Goal: Information Seeking & Learning: Check status

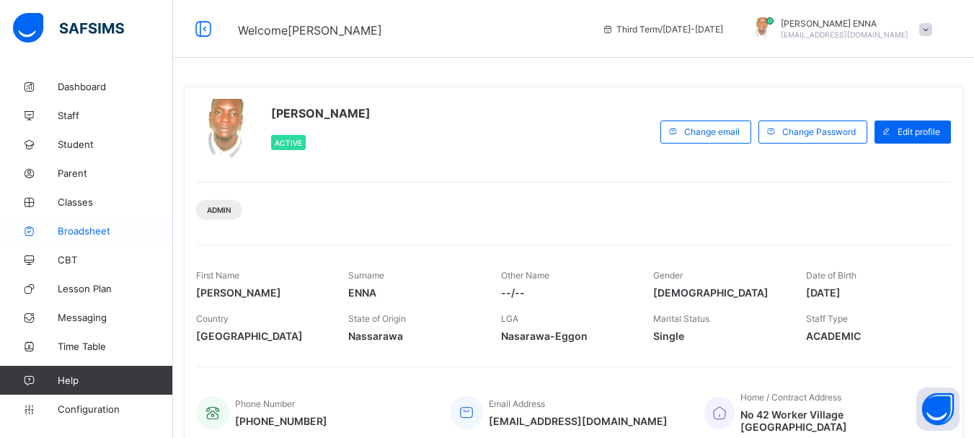
click at [76, 233] on span "Broadsheet" at bounding box center [115, 231] width 115 height 12
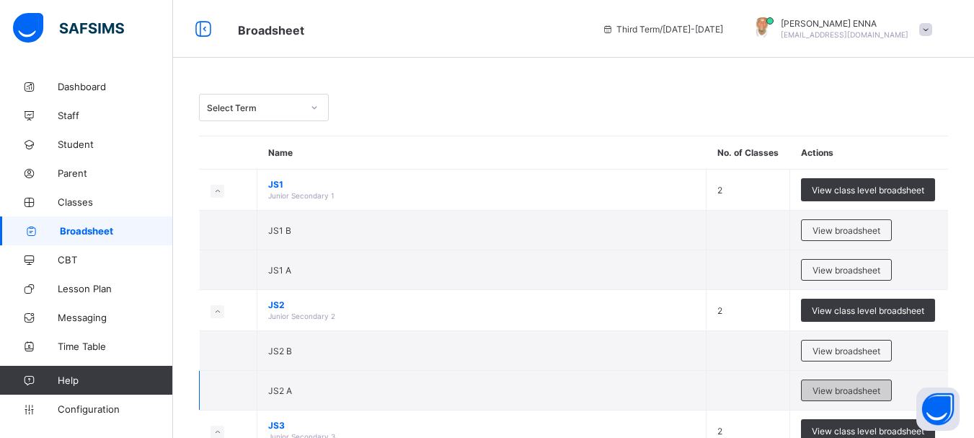
click at [847, 389] on span "View broadsheet" at bounding box center [846, 390] width 68 height 11
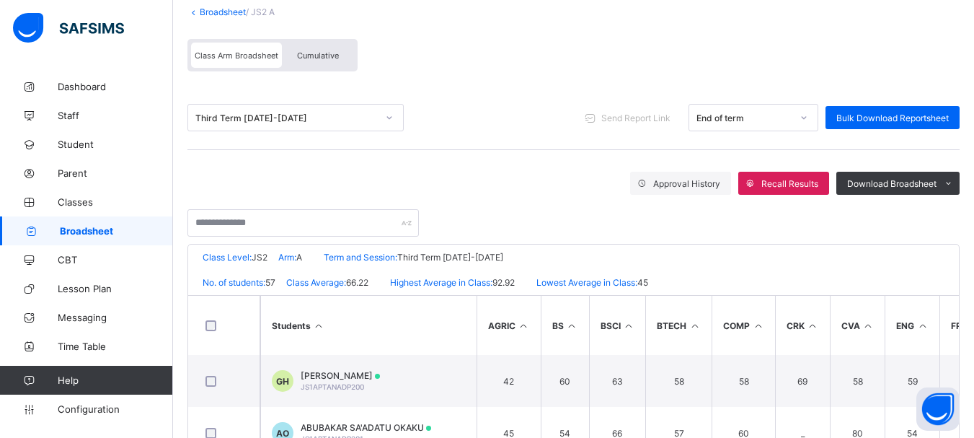
scroll to position [93, 0]
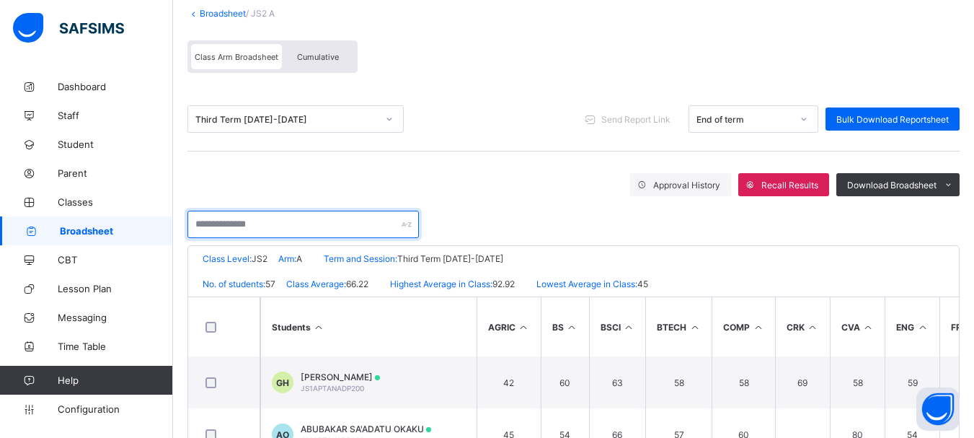
click at [280, 223] on input "text" at bounding box center [302, 223] width 231 height 27
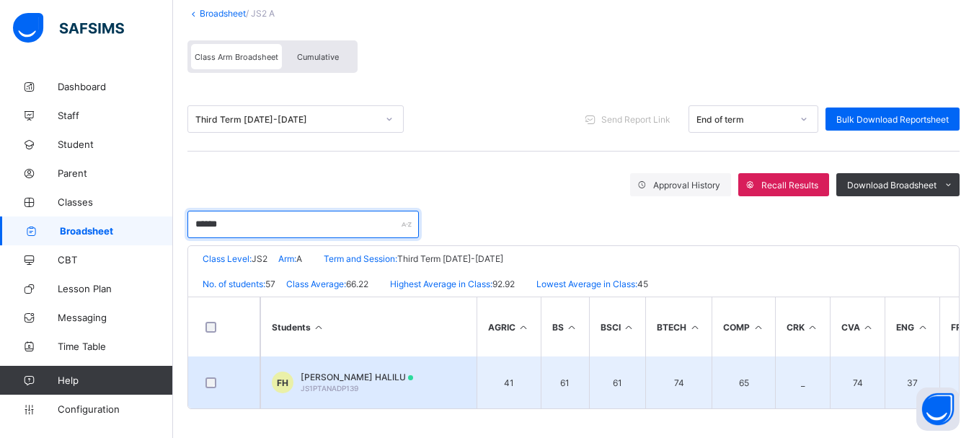
type input "******"
click at [371, 377] on span "FAISAL ALKASIM HALILU" at bounding box center [357, 376] width 112 height 11
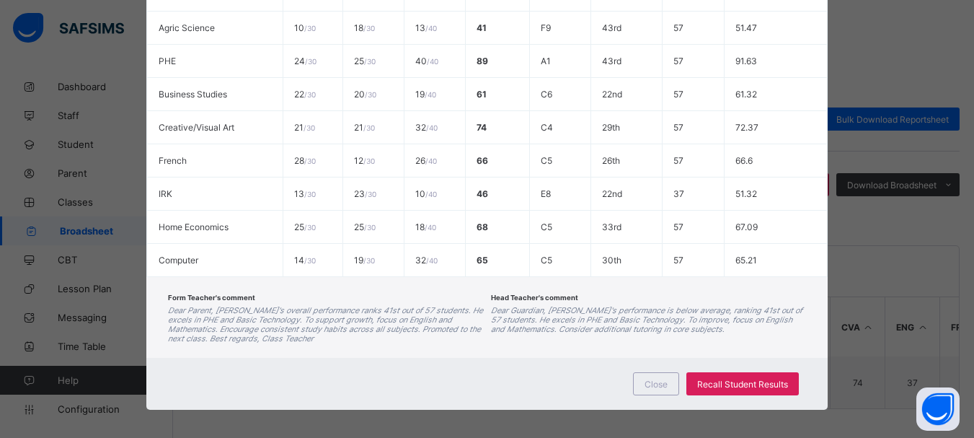
scroll to position [508, 0]
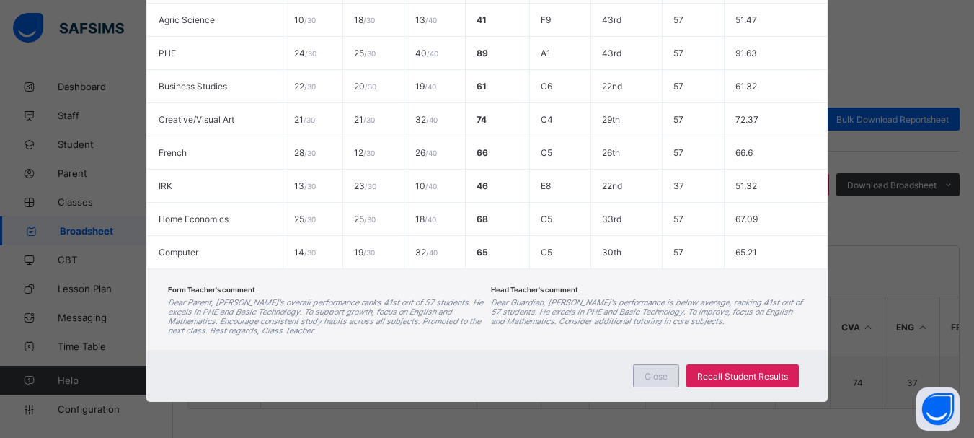
click at [649, 373] on span "Close" at bounding box center [655, 375] width 23 height 11
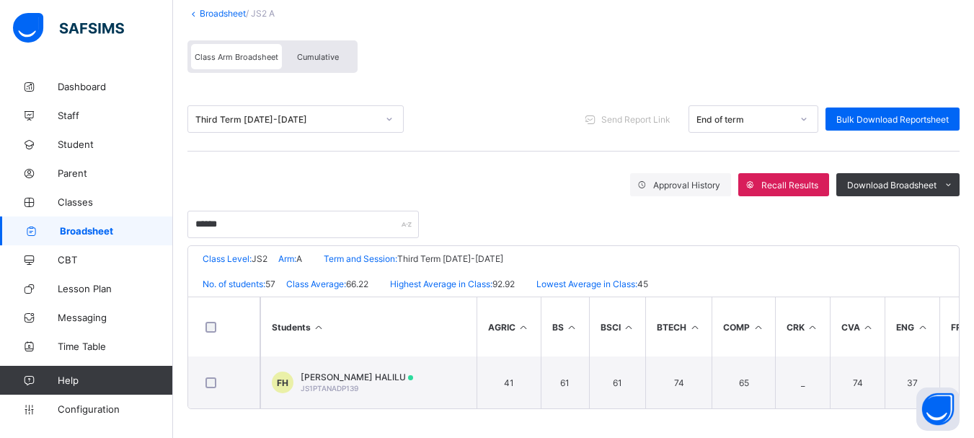
click at [327, 61] on span "Cumulative" at bounding box center [318, 57] width 42 height 10
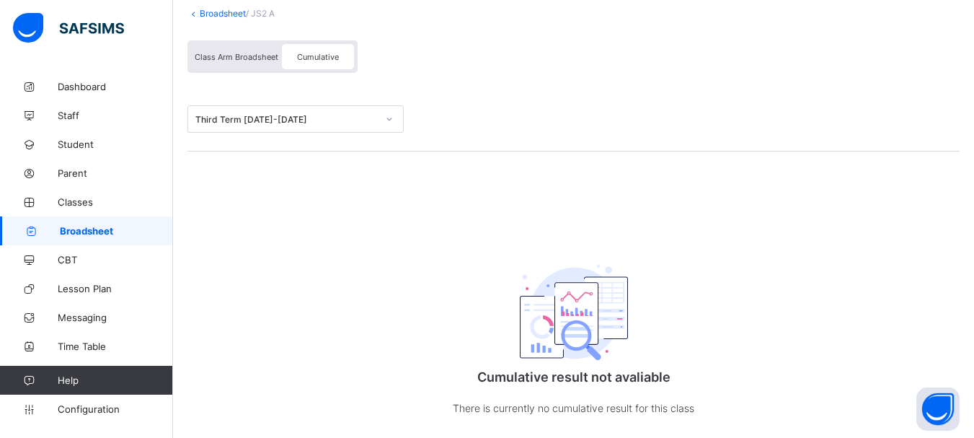
scroll to position [0, 0]
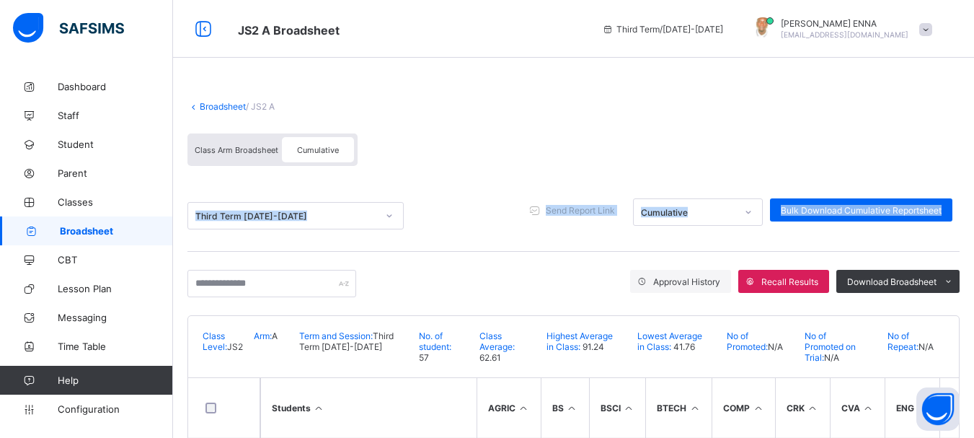
drag, startPoint x: 972, startPoint y: 178, endPoint x: 984, endPoint y: 240, distance: 63.2
click at [974, 243] on html "JS2 A Broadsheet Third Term / 2024-2025 EMMANUEL ENNA ennaemmanuel@gmail.com Da…" at bounding box center [487, 383] width 974 height 767
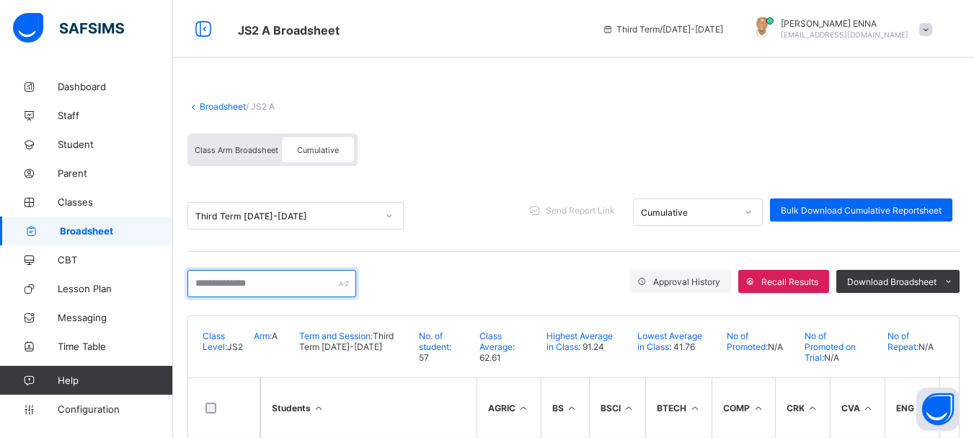
click at [297, 290] on input "text" at bounding box center [271, 283] width 169 height 27
type input "******"
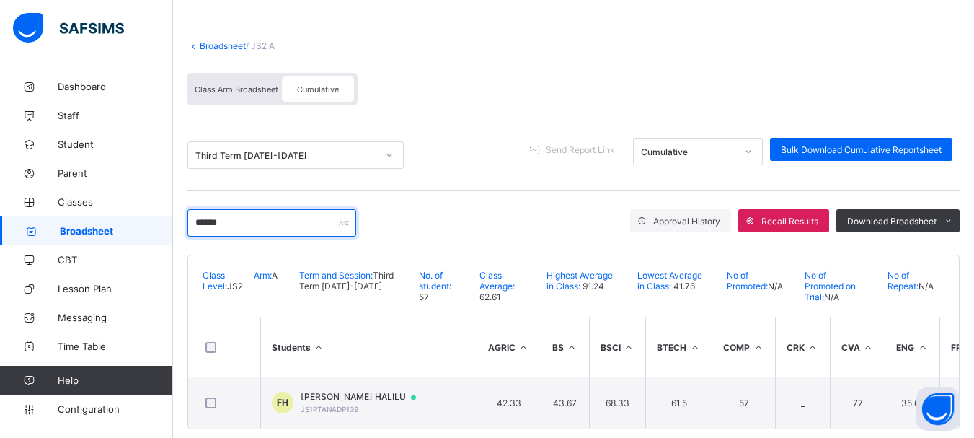
scroll to position [86, 0]
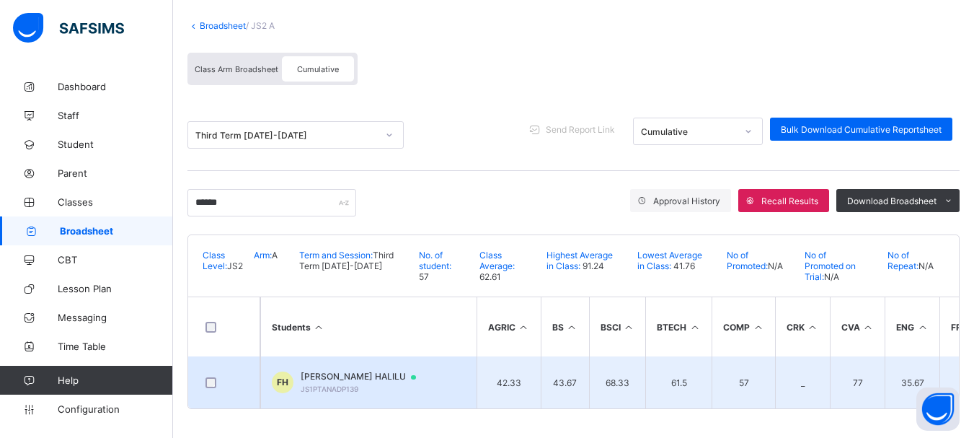
click at [370, 370] on span "FAISAL ALKASIM HALILU" at bounding box center [365, 376] width 129 height 12
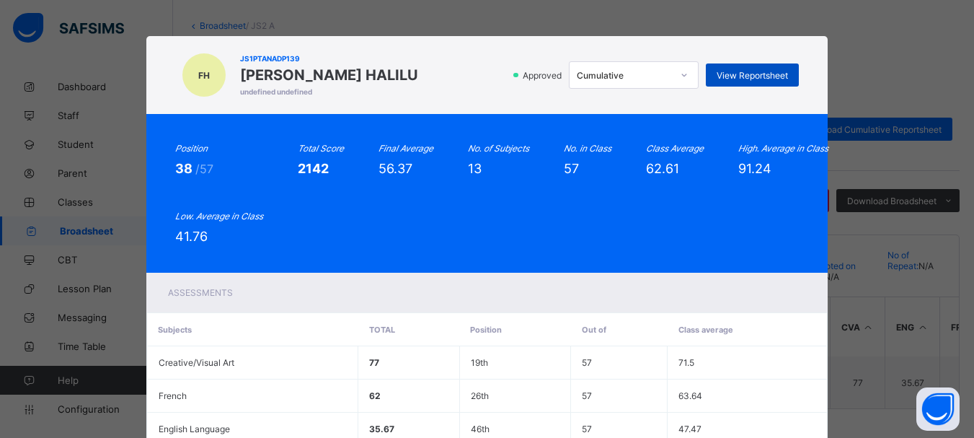
click at [760, 71] on span "View Reportsheet" at bounding box center [751, 75] width 71 height 11
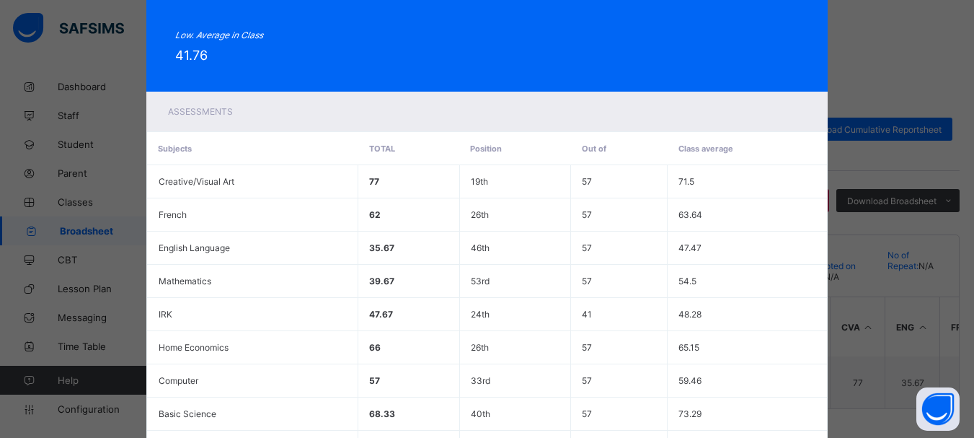
scroll to position [471, 0]
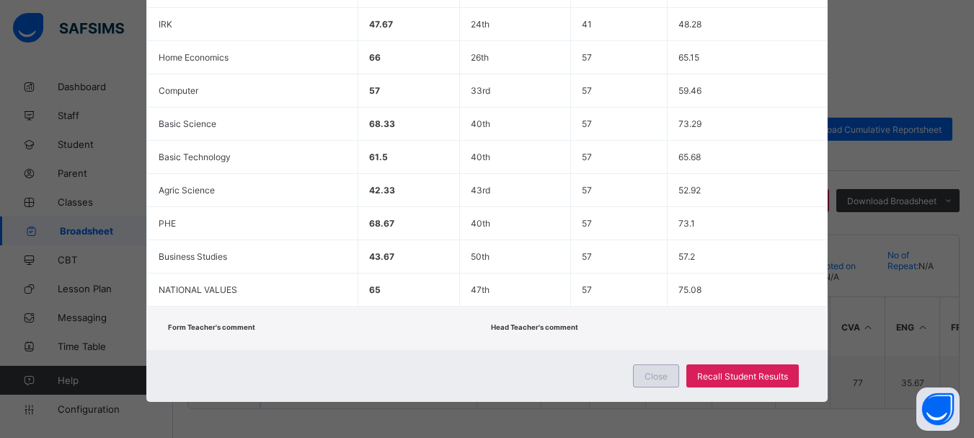
click at [654, 376] on span "Close" at bounding box center [655, 375] width 23 height 11
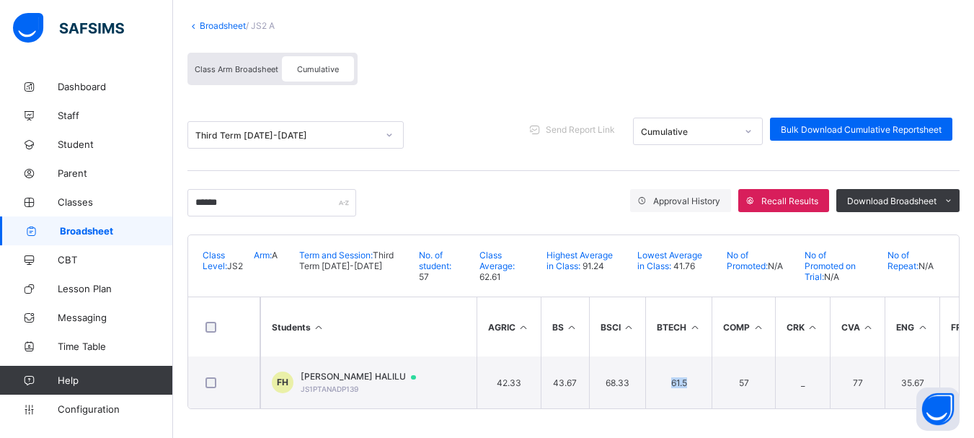
click at [654, 376] on td "61.5" at bounding box center [678, 382] width 66 height 52
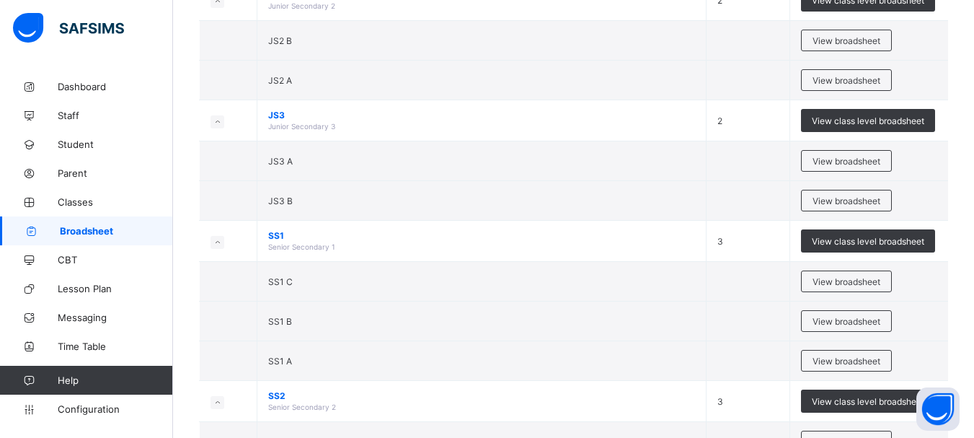
scroll to position [398, 0]
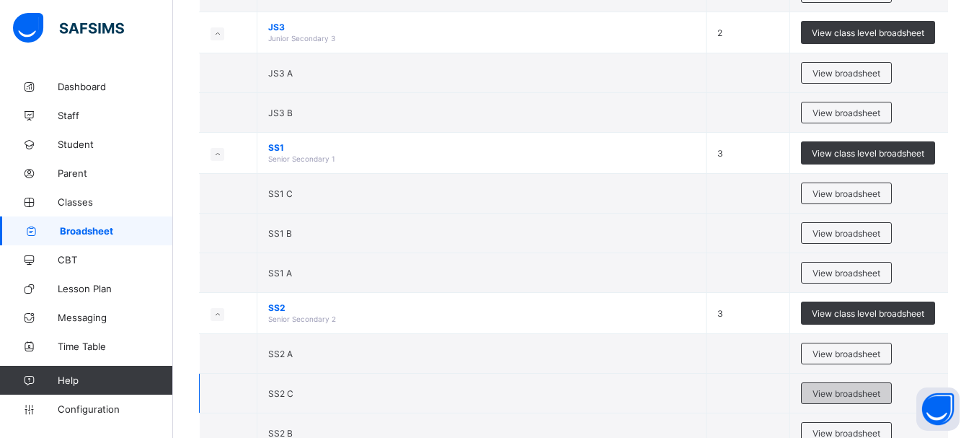
click at [835, 393] on span "View broadsheet" at bounding box center [846, 393] width 68 height 11
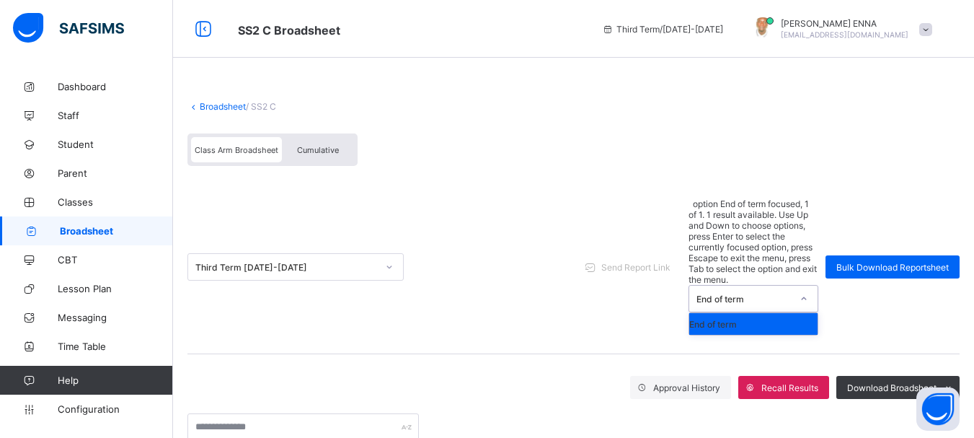
drag, startPoint x: 822, startPoint y: 216, endPoint x: 505, endPoint y: 160, distance: 321.4
click at [324, 151] on span "Cumulative" at bounding box center [318, 150] width 42 height 10
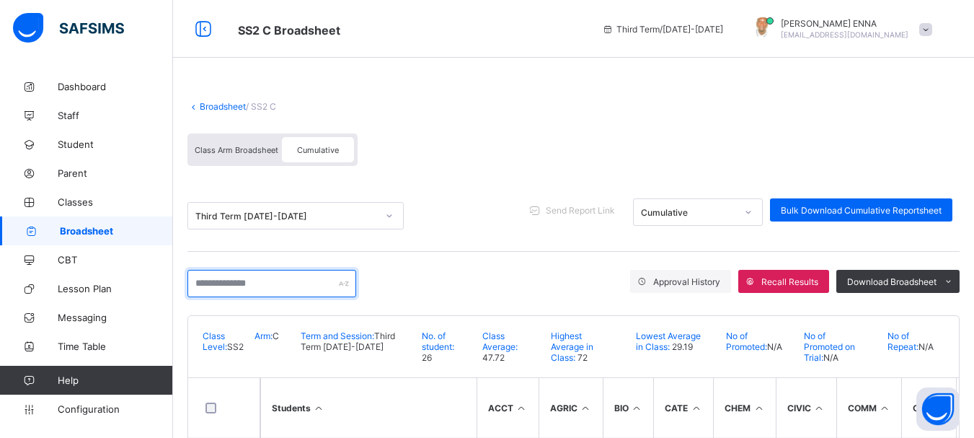
click at [301, 283] on input "text" at bounding box center [271, 283] width 169 height 27
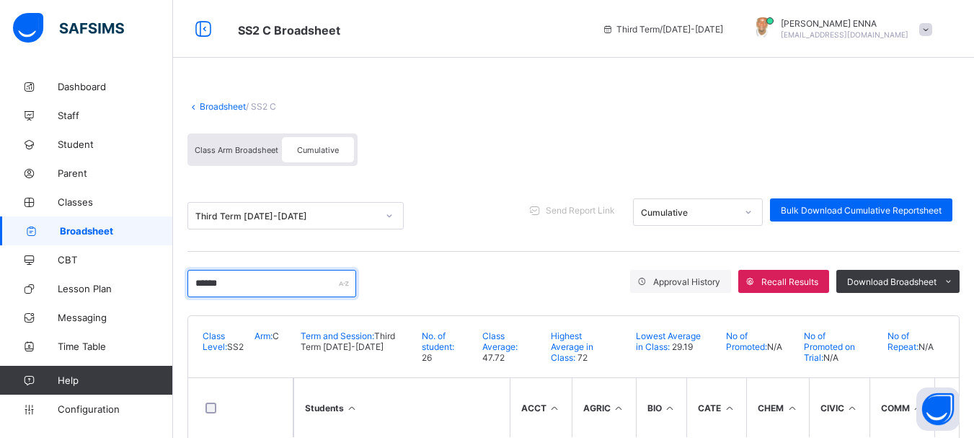
scroll to position [64, 0]
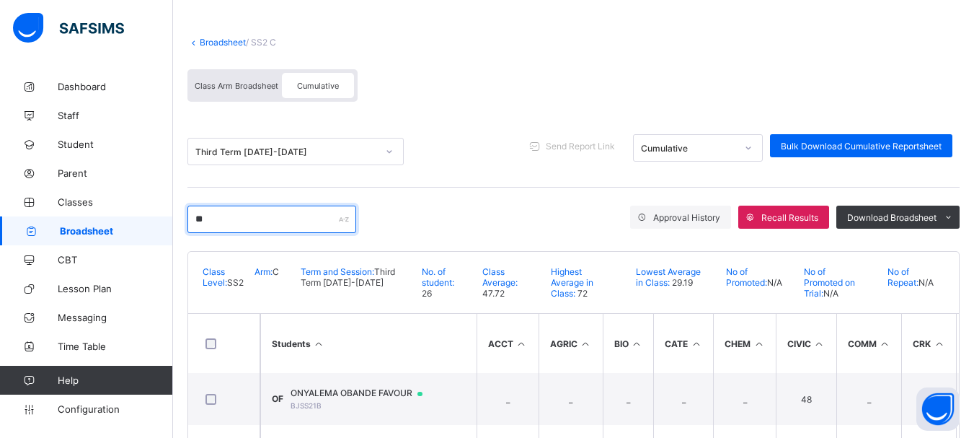
type input "*"
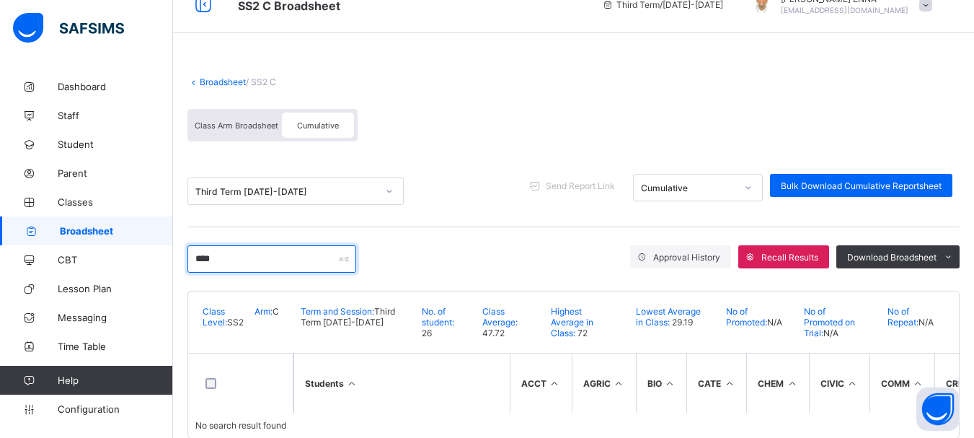
scroll to position [0, 0]
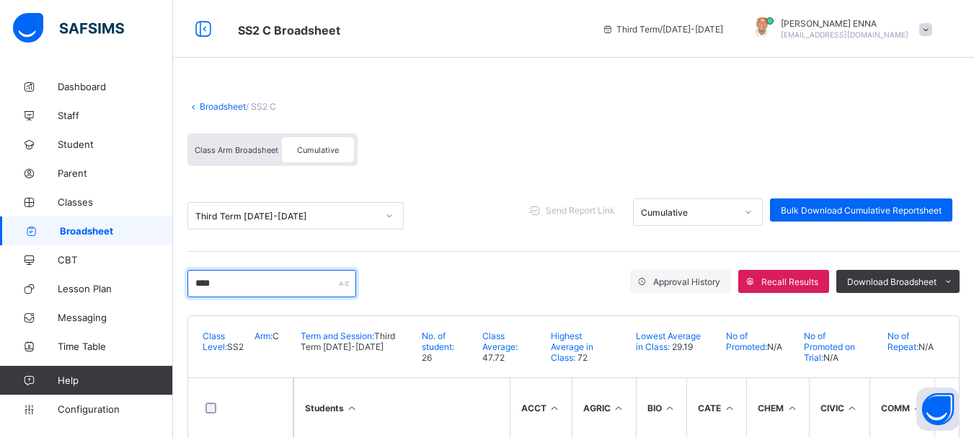
type input "****"
click at [203, 105] on link "Broadsheet" at bounding box center [223, 106] width 46 height 11
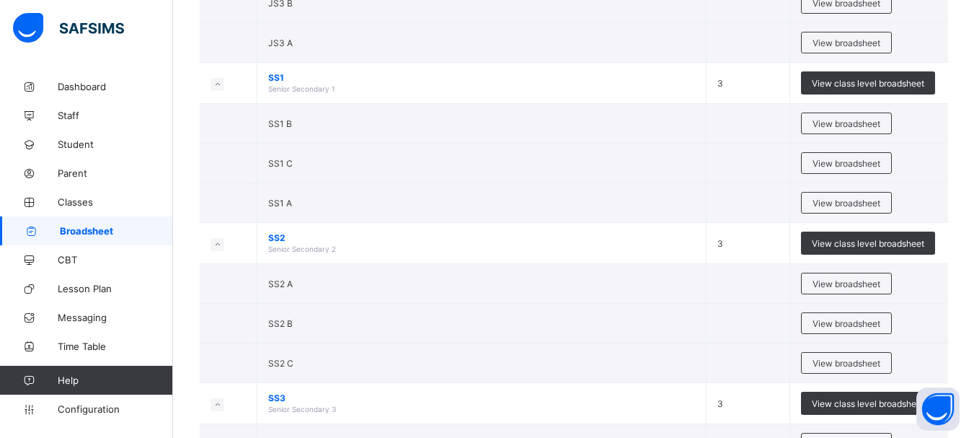
scroll to position [510, 0]
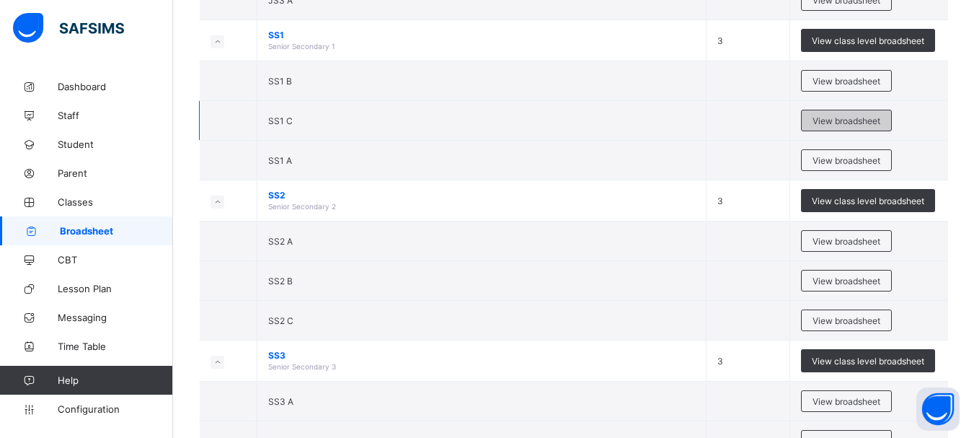
click at [849, 117] on span "View broadsheet" at bounding box center [846, 120] width 68 height 11
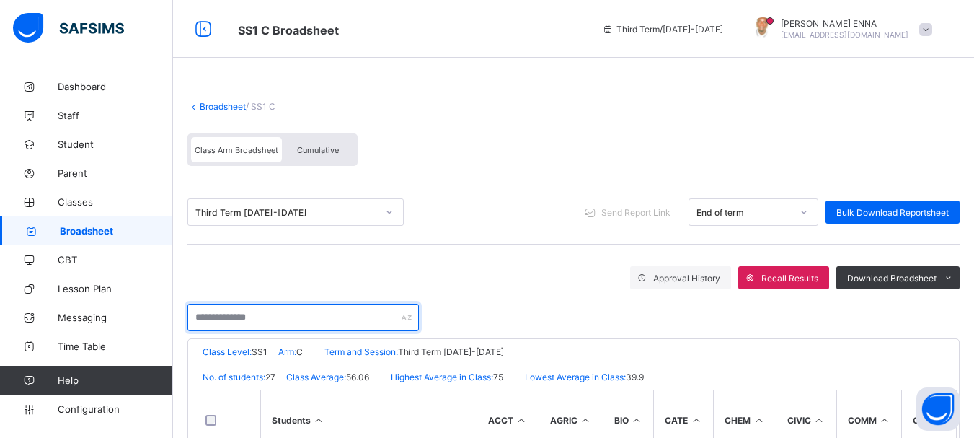
click at [247, 319] on input "text" at bounding box center [302, 316] width 231 height 27
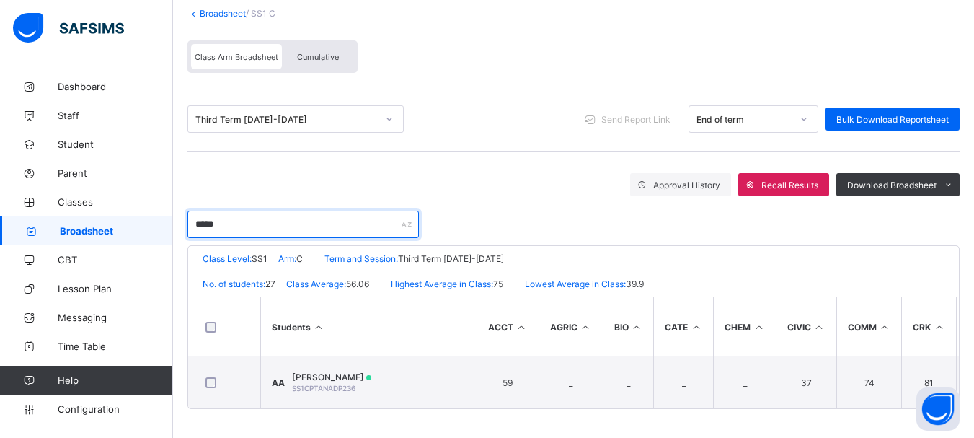
scroll to position [99, 0]
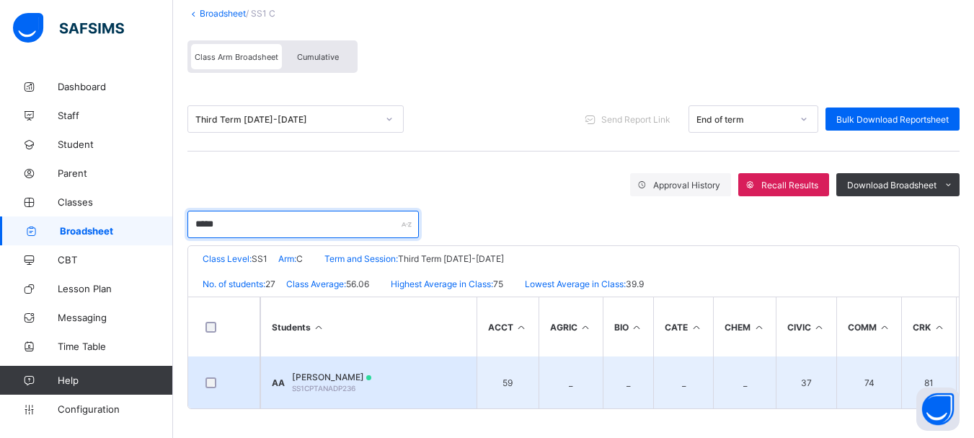
type input "*****"
click at [329, 371] on span "ANDREW ALKALI" at bounding box center [331, 376] width 79 height 11
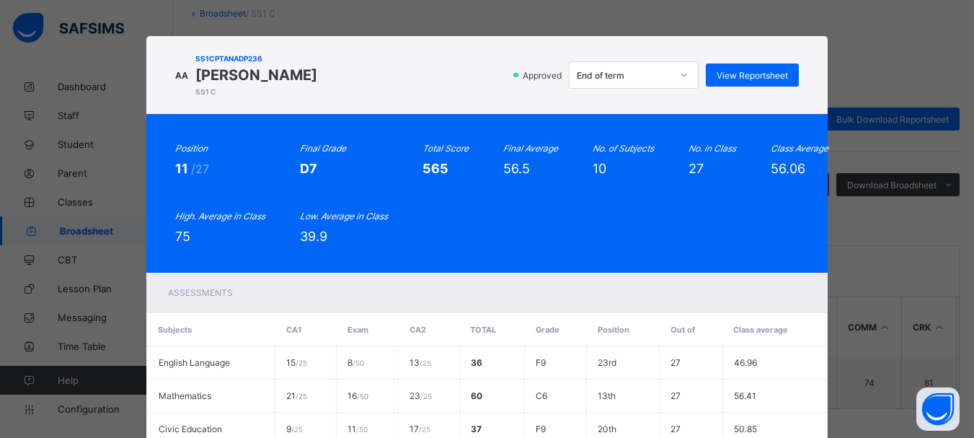
scroll to position [390, 0]
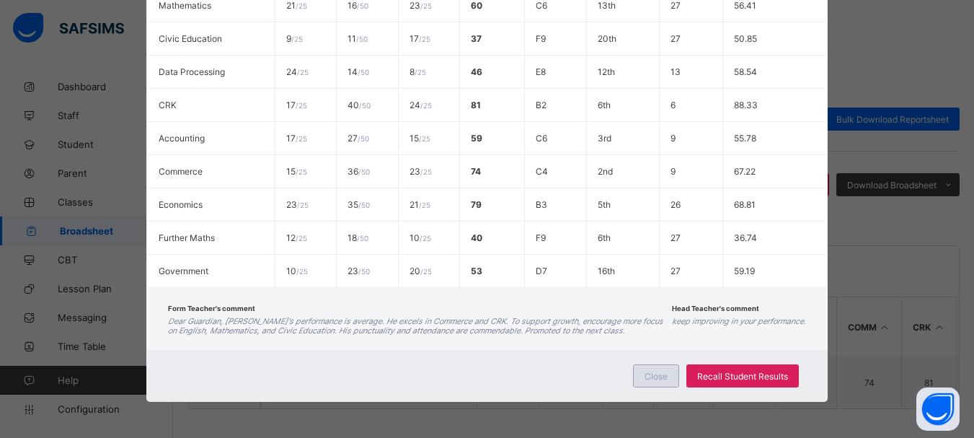
click at [654, 376] on span "Close" at bounding box center [655, 375] width 23 height 11
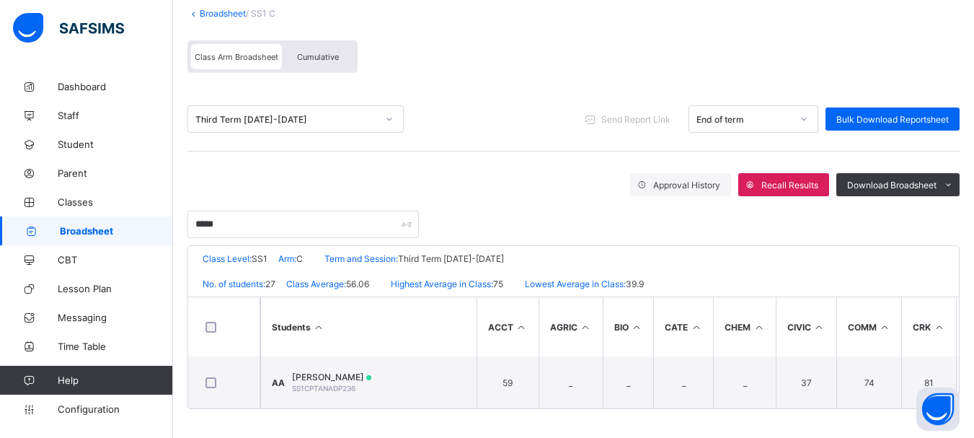
click at [325, 52] on span "Cumulative" at bounding box center [318, 57] width 42 height 10
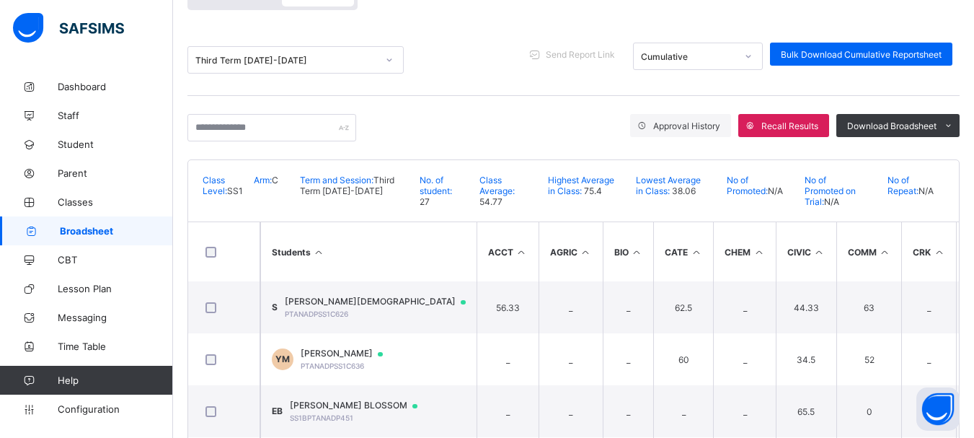
scroll to position [146, 0]
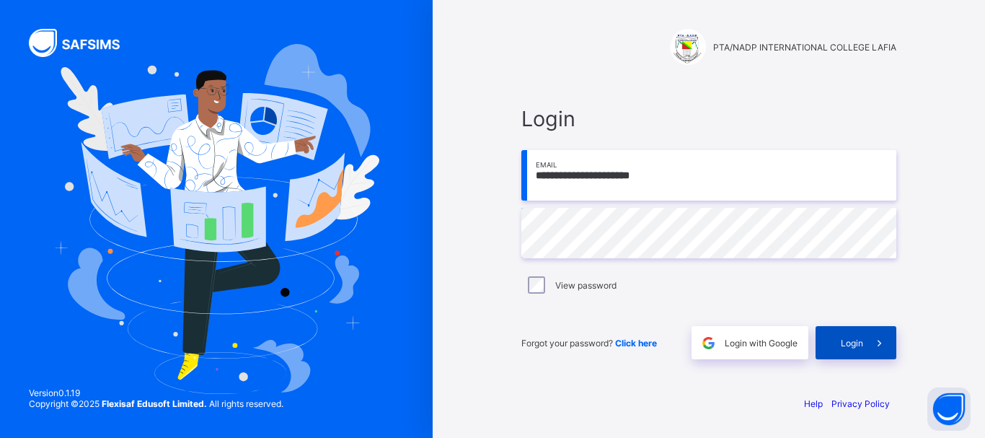
click at [851, 338] on span "Login" at bounding box center [851, 342] width 22 height 11
click at [877, 343] on icon at bounding box center [878, 343] width 15 height 14
click at [846, 352] on div "Login" at bounding box center [855, 342] width 81 height 33
click at [851, 342] on span "Login" at bounding box center [851, 342] width 22 height 11
click at [946, 222] on div "**********" at bounding box center [708, 219] width 552 height 438
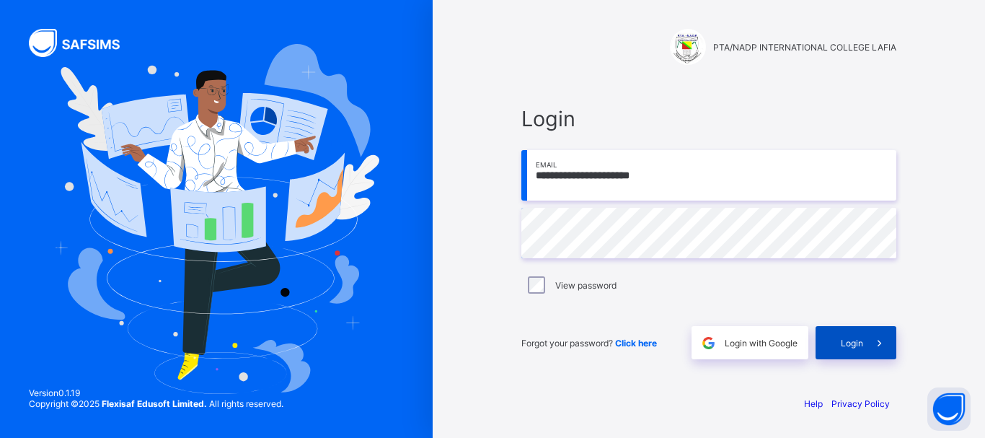
click at [846, 345] on span "Login" at bounding box center [851, 342] width 22 height 11
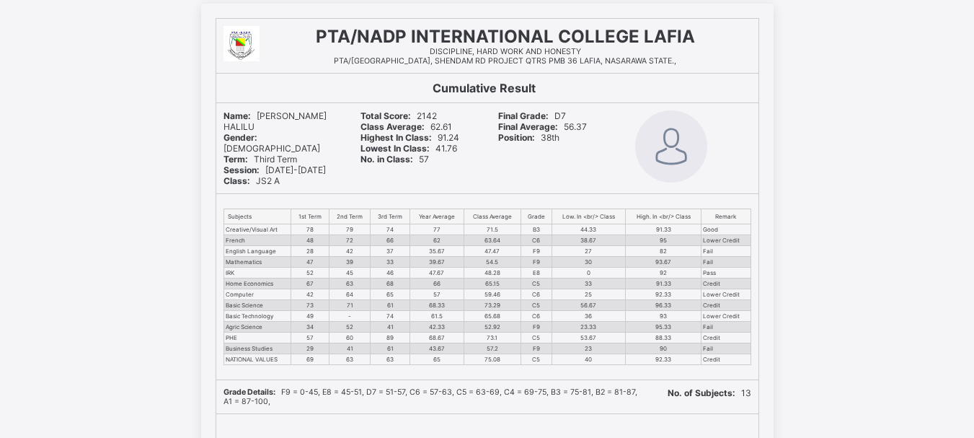
scroll to position [18, 0]
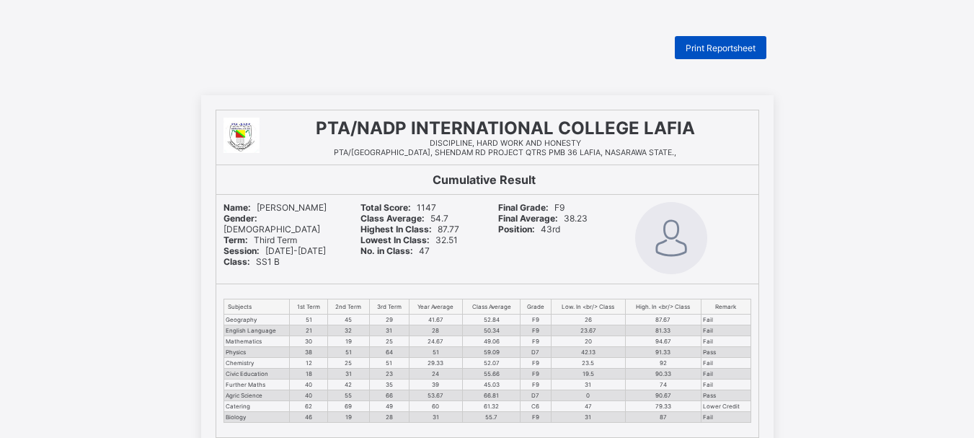
click at [714, 45] on span "Print Reportsheet" at bounding box center [720, 48] width 70 height 11
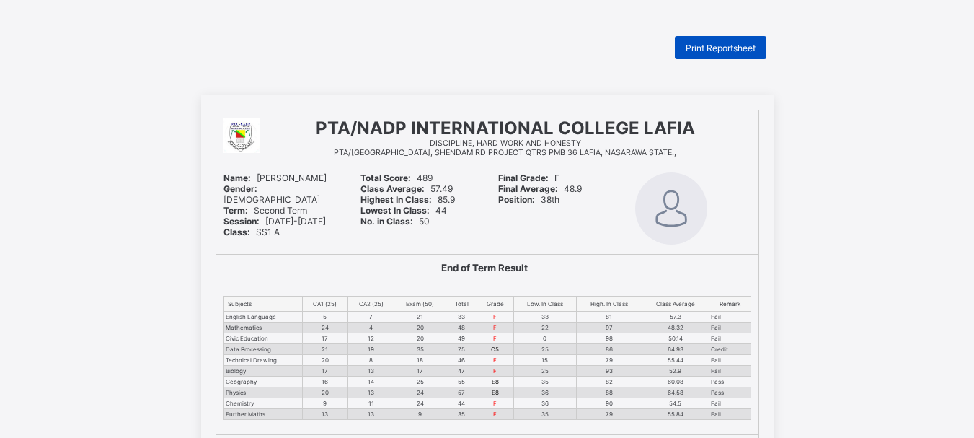
click at [719, 50] on span "Print Reportsheet" at bounding box center [720, 48] width 70 height 11
click at [732, 45] on span "Print Reportsheet" at bounding box center [720, 48] width 70 height 11
click at [711, 46] on span "Print Reportsheet" at bounding box center [720, 48] width 70 height 11
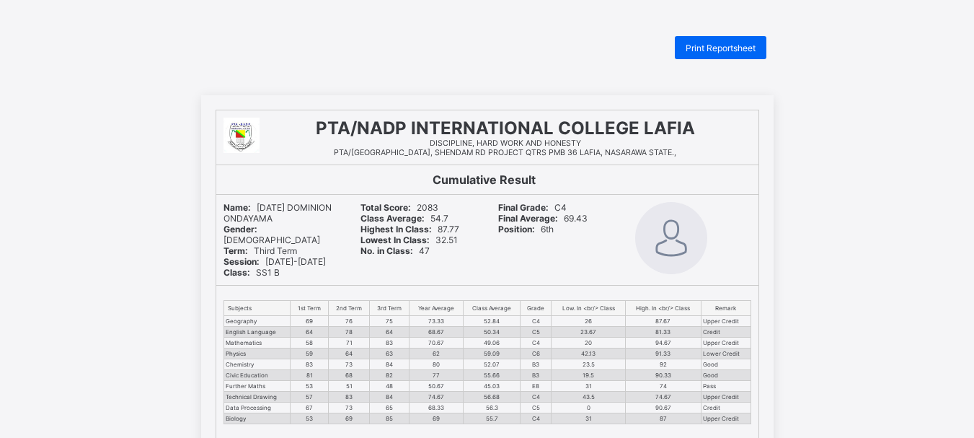
scroll to position [5, 0]
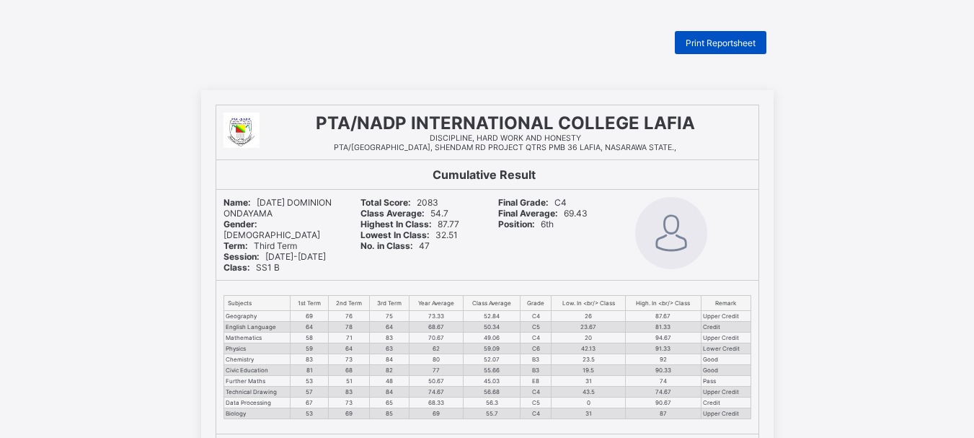
click at [709, 43] on span "Print Reportsheet" at bounding box center [720, 42] width 70 height 11
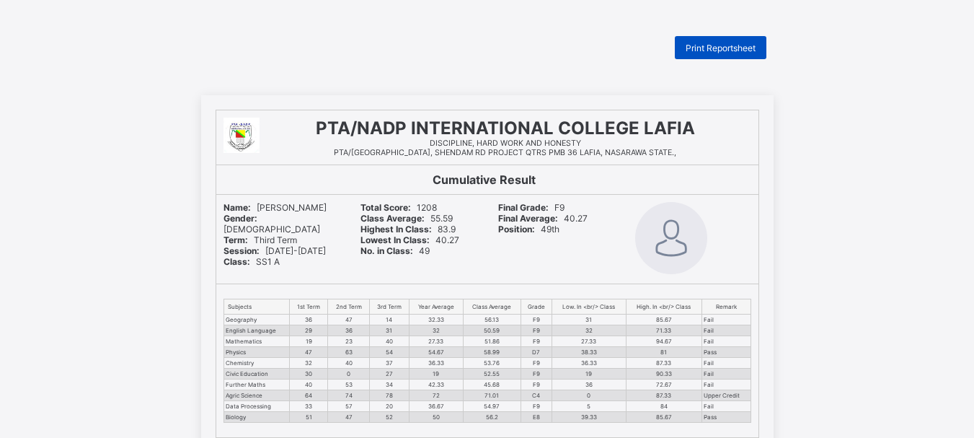
click at [735, 45] on span "Print Reportsheet" at bounding box center [720, 48] width 70 height 11
